Goal: Task Accomplishment & Management: Complete application form

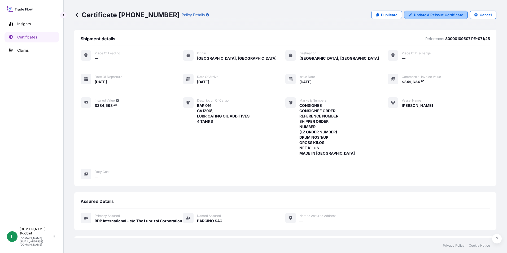
scroll to position [130, 0]
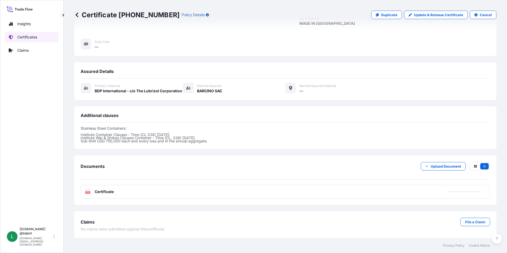
click at [30, 38] on p "Certificates" at bounding box center [27, 36] width 20 height 5
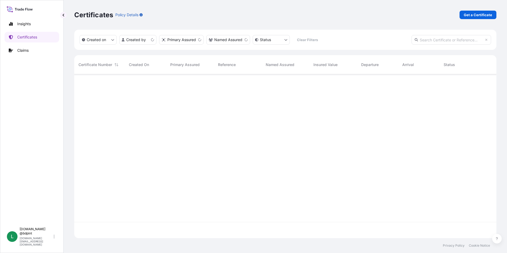
scroll to position [163, 418]
click at [466, 16] on p "Get a Certificate" at bounding box center [478, 14] width 28 height 5
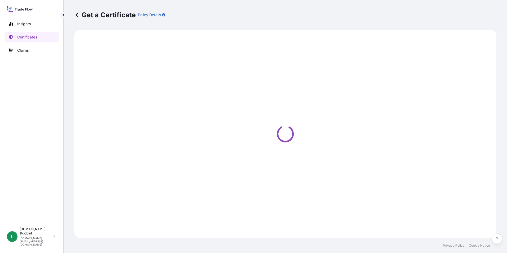
select select "Barge"
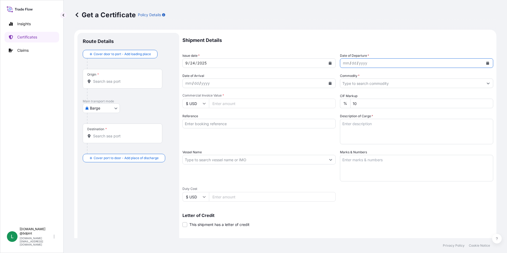
click at [486, 63] on icon "Calendar" at bounding box center [487, 62] width 3 height 3
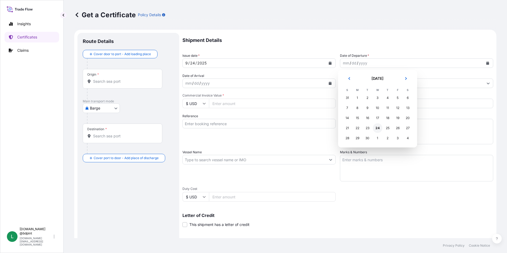
click at [376, 127] on div "24" at bounding box center [378, 128] width 10 height 10
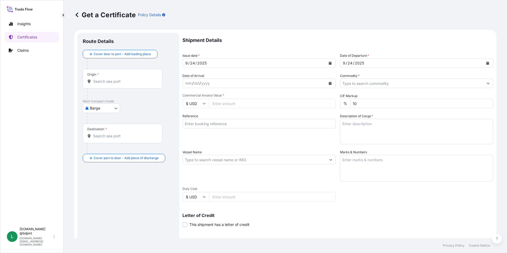
click at [329, 84] on icon "Calendar" at bounding box center [330, 83] width 3 height 3
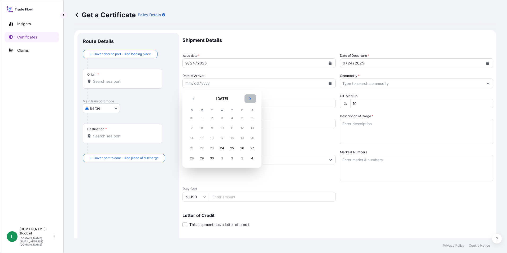
click at [246, 100] on button "Next" at bounding box center [250, 98] width 12 height 8
click at [220, 116] on div "1" at bounding box center [222, 118] width 10 height 10
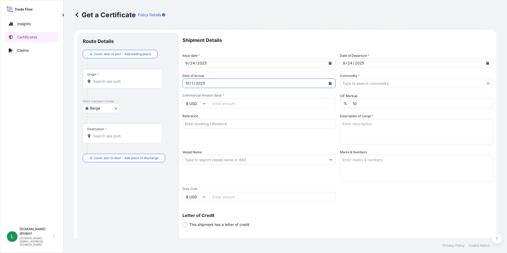
click at [328, 82] on icon "Calendar" at bounding box center [329, 83] width 3 height 3
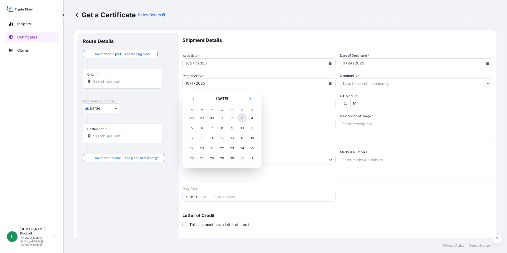
click at [240, 117] on div "3" at bounding box center [242, 118] width 10 height 10
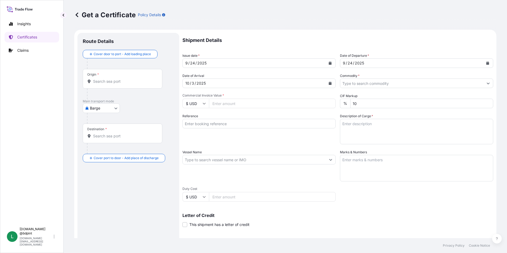
click at [426, 78] on div "Commodity *" at bounding box center [416, 80] width 153 height 15
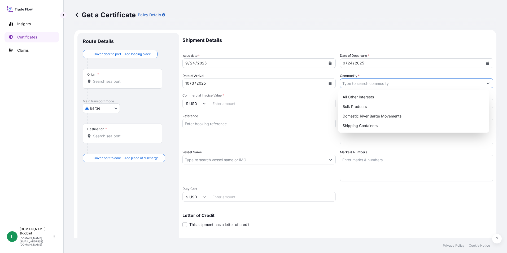
click at [422, 83] on input "Commodity *" at bounding box center [411, 83] width 143 height 10
click at [365, 127] on div "Shipping Containers" at bounding box center [413, 126] width 147 height 10
type input "Shipping Containers"
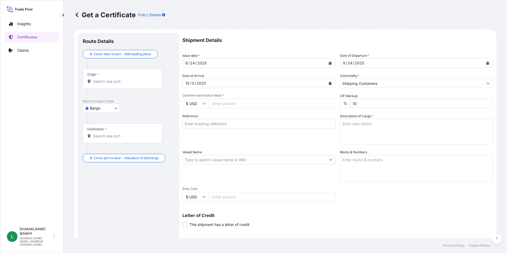
click at [225, 101] on input "Commercial Invoice Value *" at bounding box center [272, 104] width 127 height 10
type input "83076"
click at [240, 138] on div "Reference" at bounding box center [258, 128] width 153 height 31
click at [209, 125] on input "Reference" at bounding box center [258, 124] width 153 height 10
paste input "80000110060"
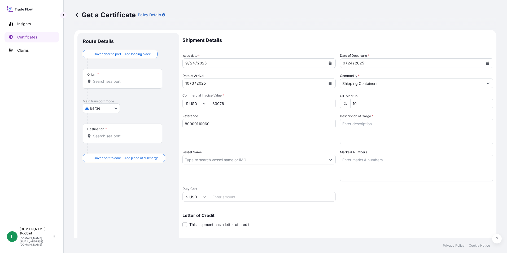
click at [254, 126] on input "80000110060" at bounding box center [258, 124] width 153 height 10
paste input "K-4193"
type input "80000110060 K-4193"
click at [364, 126] on textarea "Description of Cargo *" at bounding box center [416, 131] width 153 height 25
paste textarea "LUBRIZOL® CV2320 CV2320\"
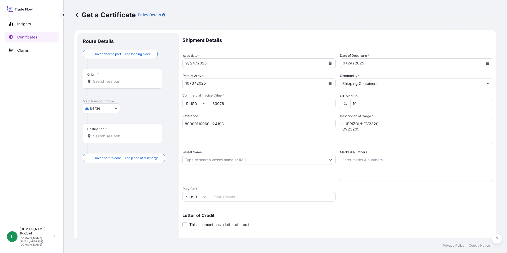
click at [358, 141] on textarea "LUBRIZOL® CV2320 CV2320\" at bounding box center [416, 131] width 153 height 25
paste textarea "LUBRICATING OIL ADDITIVES"
click at [415, 138] on textarea "LUBRIZOL® CV2320 CV2320\ LUBRICATING OIL ADDITIVES" at bounding box center [416, 131] width 153 height 25
click at [351, 141] on textarea "LUBRIZOL® CV2320 CV2320\ LUBRICATING OIL ADDITIVES" at bounding box center [416, 131] width 153 height 25
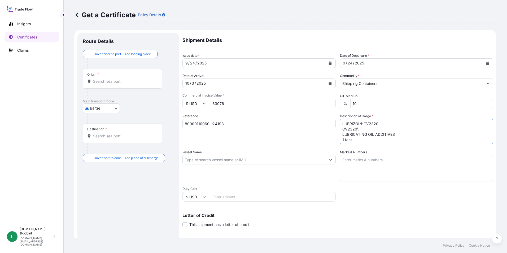
type textarea "LUBRIZOL® CV2320 CV2320\ LUBRICATING OIL ADDITIVES 1 tank"
click at [220, 161] on input "Vessel Name" at bounding box center [254, 160] width 143 height 10
paste input "[GEOGRAPHIC_DATA]"
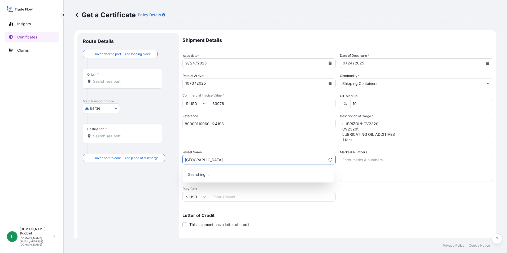
type input "[GEOGRAPHIC_DATA]"
click at [230, 148] on div "Shipment Details Issue date * [DATE] Date of Departure * [DATE] Date of Arrival…" at bounding box center [337, 159] width 311 height 253
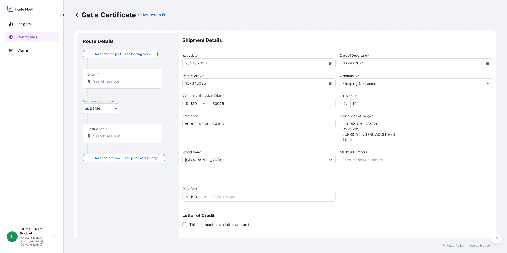
click at [402, 166] on textarea "Marks & Numbers" at bounding box center [416, 168] width 153 height 27
click at [427, 162] on textarea "Marks & Numbers" at bounding box center [416, 168] width 153 height 27
paste textarea "CONSIGNEE CONSIGNEE ORDER REFERENCE NUMBER SHIPPER ORDER NUMBER (LZ ORDER NUMBE…"
type textarea "CONSIGNEE CONSIGNEE ORDER REFERENCE NUMBER SHIPPER ORDER NUMBER (LZ ORDER NUMBE…"
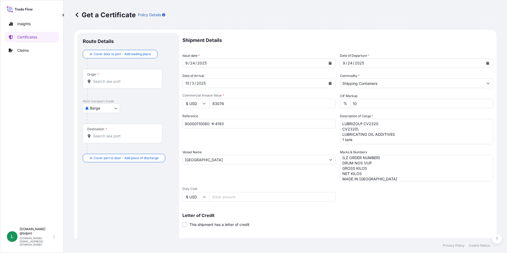
click at [283, 176] on div "Vessel Name [GEOGRAPHIC_DATA]" at bounding box center [258, 165] width 153 height 32
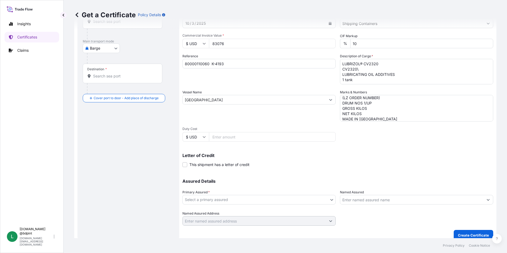
scroll to position [65, 0]
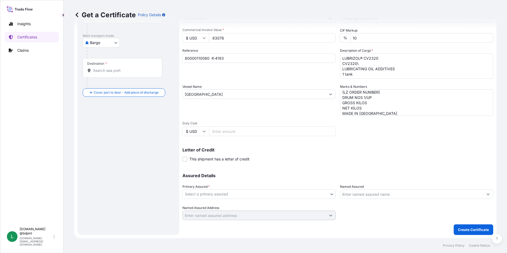
click at [271, 196] on body "0 options available. Insights Certificates Claims L [DOMAIN_NAME] @bdpint [DOMA…" at bounding box center [253, 126] width 507 height 253
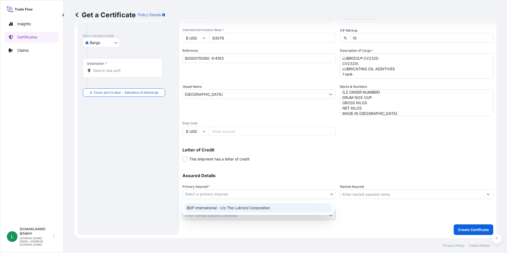
click at [252, 209] on div "BDP International - c/o The Lubrizol Corporation" at bounding box center [257, 208] width 147 height 10
select select "31972"
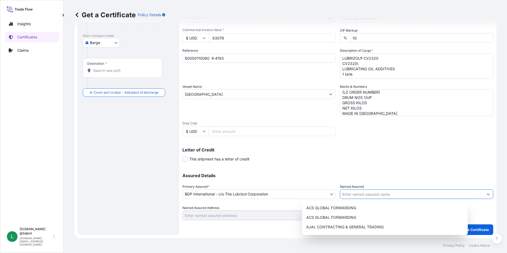
click at [384, 194] on input "Named Assured" at bounding box center [411, 194] width 143 height 10
paste input "KEMIZOL SAS"
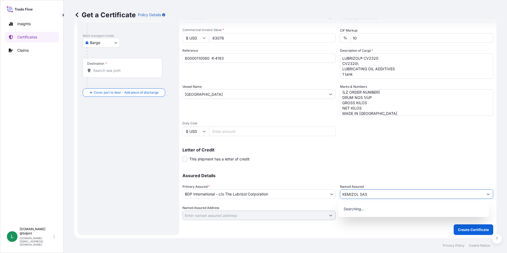
type input "KEMIZOL SAS"
click at [347, 163] on div "Shipment Details Issue date * [DATE] Date of Departure * [DATE] Date of Arrival…" at bounding box center [337, 93] width 311 height 253
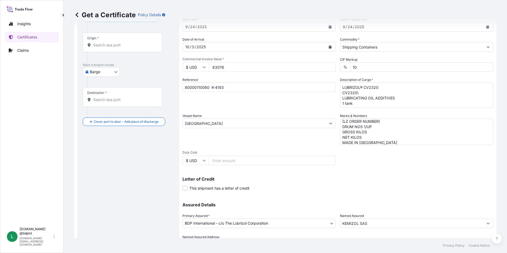
scroll to position [0, 0]
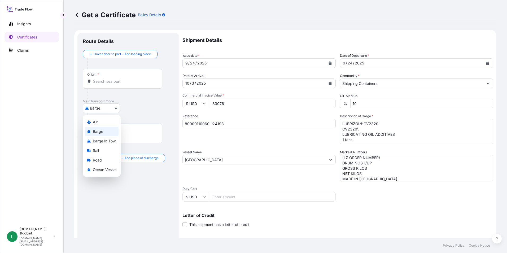
click at [93, 109] on body "15 options available. 0 options available. Insights Certificates Claims L [DOMA…" at bounding box center [253, 126] width 507 height 253
click at [109, 168] on span "Ocean Vessel" at bounding box center [105, 169] width 24 height 5
select select "Ocean Vessel"
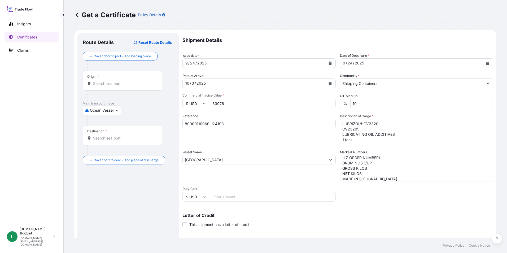
click at [107, 84] on input "Origin *" at bounding box center [124, 83] width 63 height 5
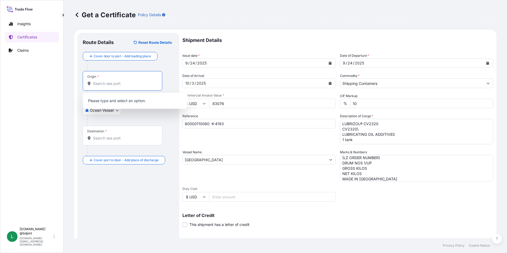
paste input "USHOU"
click at [109, 102] on b "USHOU" at bounding box center [107, 99] width 13 height 5
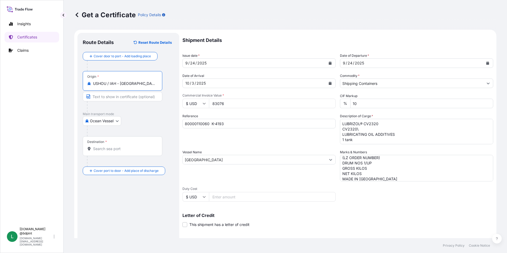
type input "USHOU / IAH - [GEOGRAPHIC_DATA], [GEOGRAPHIC_DATA]"
click at [122, 204] on div "Route Details Reset Route Details Cover door to port - Add loading place Place …" at bounding box center [128, 166] width 91 height 257
click at [113, 149] on input "Destination *" at bounding box center [124, 148] width 63 height 5
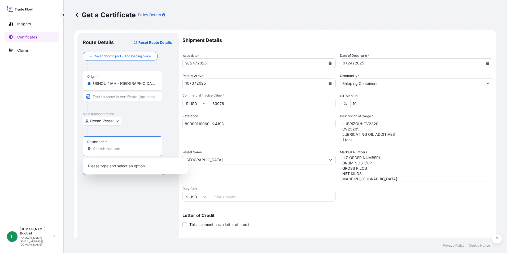
paste input "COCTG"
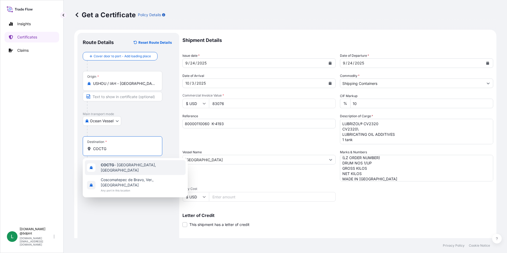
click at [117, 164] on div "COCTG - [GEOGRAPHIC_DATA], [GEOGRAPHIC_DATA]" at bounding box center [135, 167] width 101 height 15
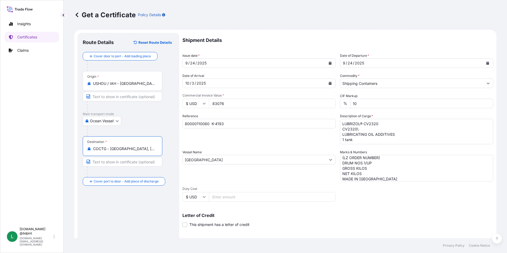
type input "COCTG - [GEOGRAPHIC_DATA], [GEOGRAPHIC_DATA]"
click at [135, 203] on div "Route Details Reset Route Details Cover door to port - Add loading place Place …" at bounding box center [128, 166] width 91 height 257
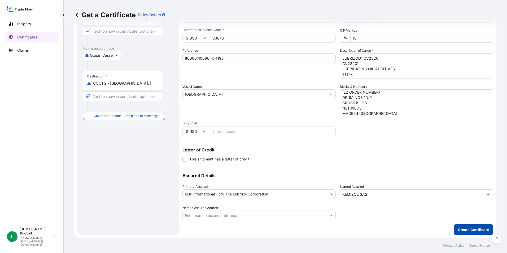
click at [475, 229] on p "Create Certificate" at bounding box center [473, 229] width 31 height 5
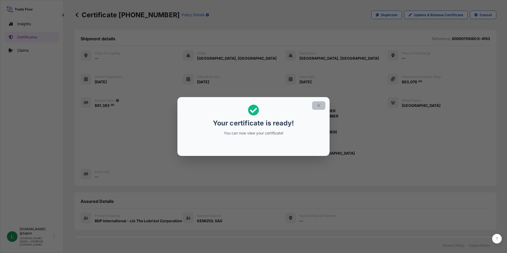
click at [321, 105] on button "button" at bounding box center [318, 105] width 13 height 8
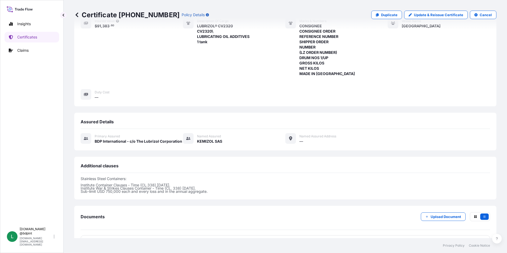
scroll to position [130, 0]
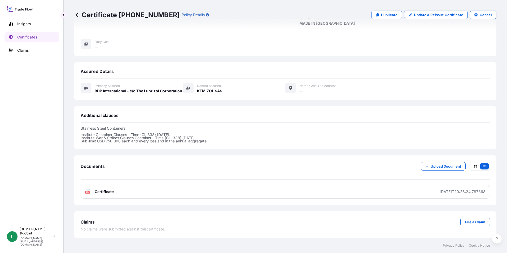
click at [208, 181] on div "Documents Upload Document PDF Certificate [DATE]T20:26:24.787368" at bounding box center [285, 180] width 409 height 37
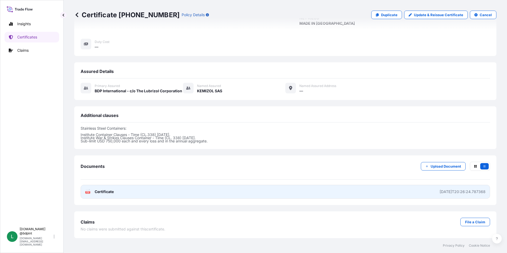
click at [206, 191] on link "PDF Certificate [DATE]T20:26:24.787368" at bounding box center [285, 192] width 409 height 14
